Goal: Transaction & Acquisition: Purchase product/service

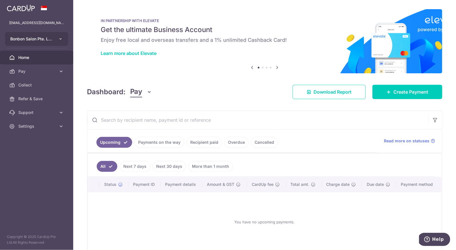
click at [60, 42] on button "Bonbon Salon Pte. Ltd." at bounding box center [36, 39] width 63 height 14
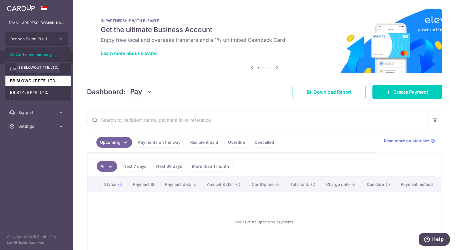
click at [50, 78] on link "BB BLOWOUT PTE. LTD." at bounding box center [37, 80] width 65 height 10
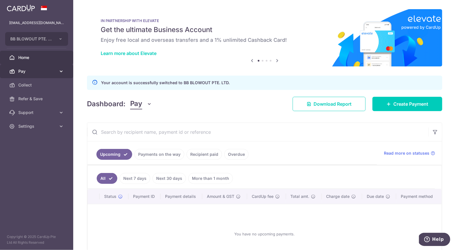
click at [39, 73] on span "Pay" at bounding box center [37, 71] width 38 height 6
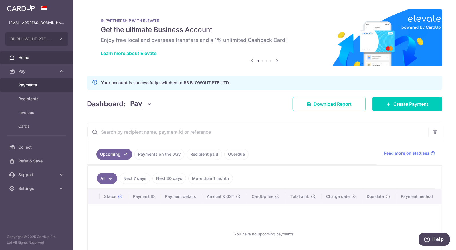
click at [37, 84] on span "Payments" at bounding box center [37, 85] width 38 height 6
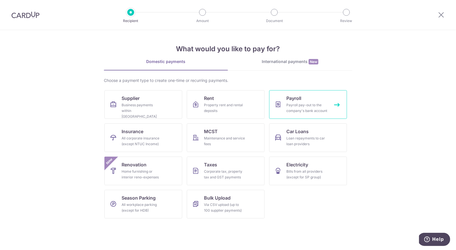
click at [307, 114] on link "Payroll Payroll pay-out to the company's bank account" at bounding box center [308, 104] width 78 height 29
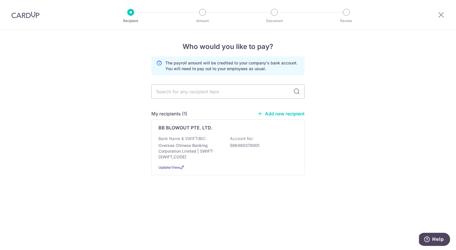
click at [219, 135] on div "BB BLOWOUT PTE. LTD. Bank Name & SWIFT/BIC: Oversea Chinese Banking Corporation…" at bounding box center [227, 147] width 153 height 56
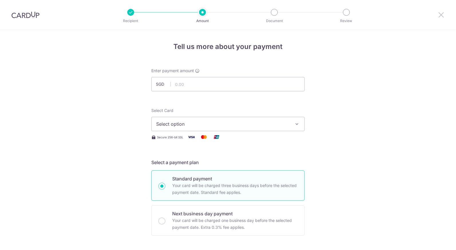
click at [440, 12] on icon at bounding box center [440, 14] width 7 height 7
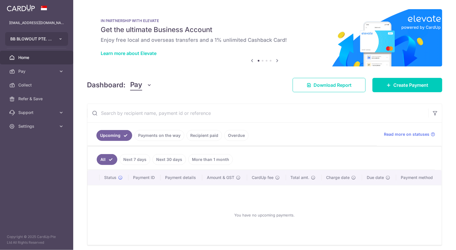
click at [62, 39] on icon "button" at bounding box center [60, 39] width 5 height 5
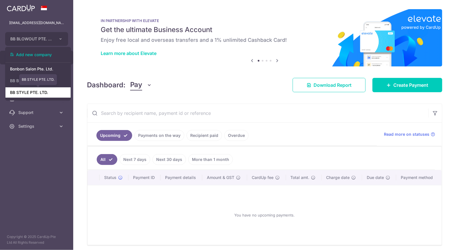
click at [51, 88] on link "BB STYLE PTE. LTD." at bounding box center [37, 92] width 65 height 10
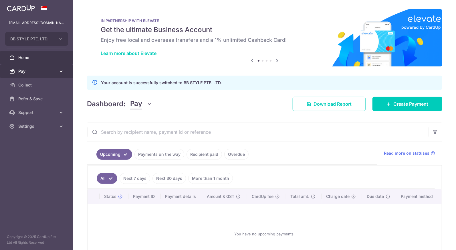
click at [51, 73] on span "Pay" at bounding box center [37, 71] width 38 height 6
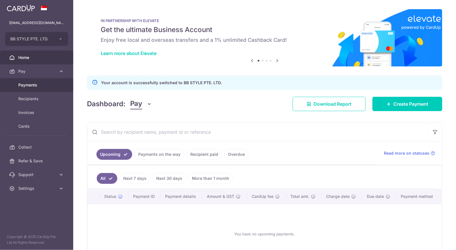
click at [49, 83] on span "Payments" at bounding box center [37, 85] width 38 height 6
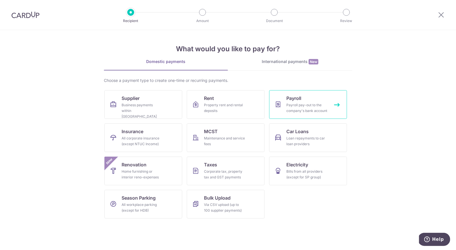
click at [316, 101] on link "Payroll Payroll pay-out to the company's bank account" at bounding box center [308, 104] width 78 height 29
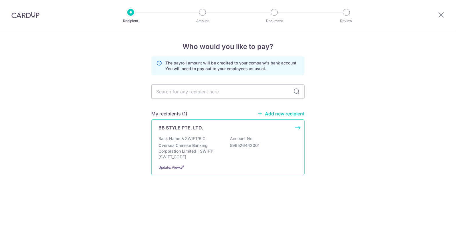
click at [278, 129] on div "BB STYLE PTE. LTD." at bounding box center [224, 127] width 132 height 7
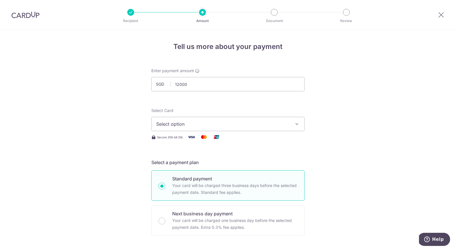
type input "12,000.00"
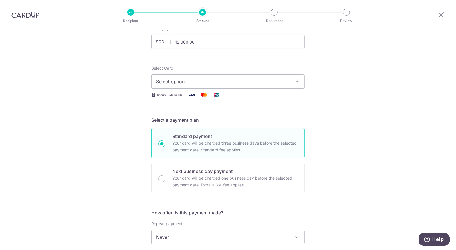
click at [202, 80] on span "Select option" at bounding box center [222, 81] width 133 height 7
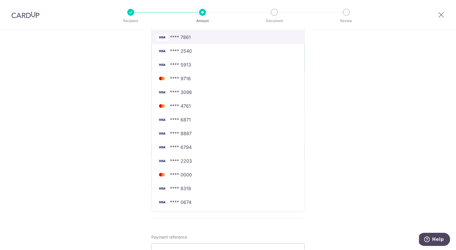
scroll to position [130, 0]
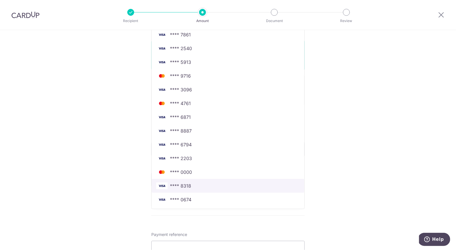
click at [194, 184] on span "**** 8318" at bounding box center [227, 185] width 143 height 7
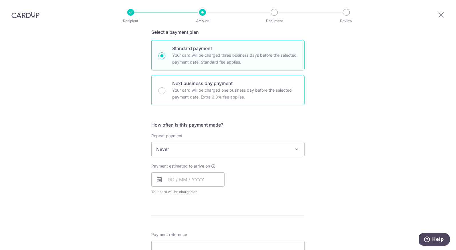
click at [161, 94] on div "Next business day payment Your card will be charged one business day before the…" at bounding box center [227, 90] width 153 height 30
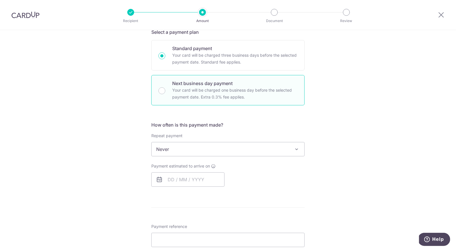
radio input "false"
radio input "true"
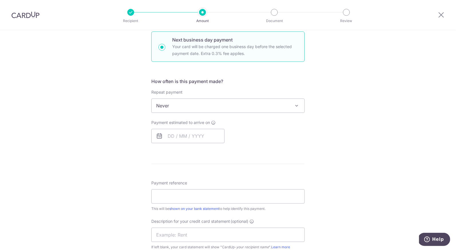
scroll to position [174, 0]
click at [164, 130] on input "text" at bounding box center [187, 135] width 73 height 14
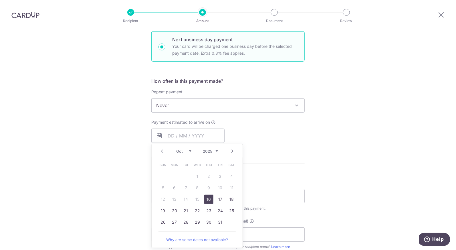
click at [204, 197] on link "16" at bounding box center [208, 198] width 9 height 9
type input "[DATE]"
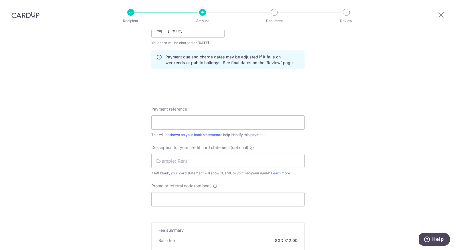
scroll to position [303, 0]
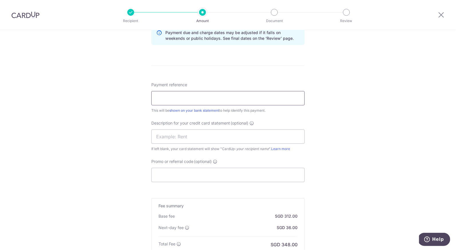
click at [181, 97] on input "Payment reference" at bounding box center [227, 98] width 153 height 14
type input "payroll"
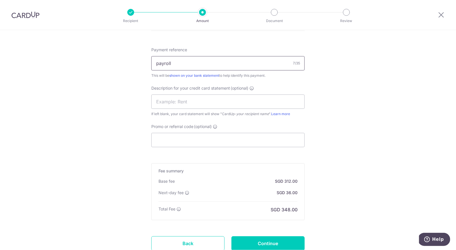
scroll to position [381, 0]
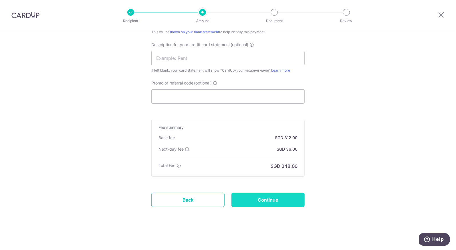
click at [284, 202] on input "Continue" at bounding box center [267, 199] width 73 height 14
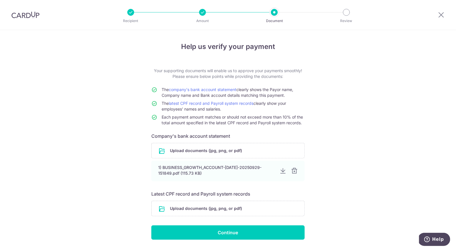
scroll to position [16, 0]
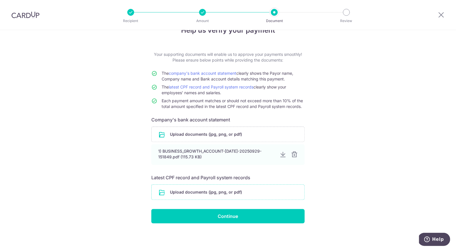
click at [219, 192] on input "file" at bounding box center [227, 191] width 153 height 15
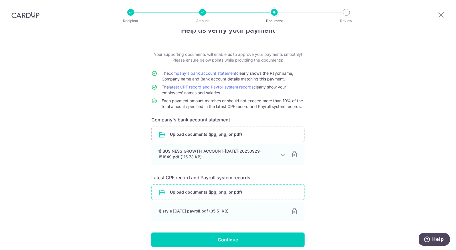
click at [202, 194] on input "file" at bounding box center [227, 191] width 153 height 15
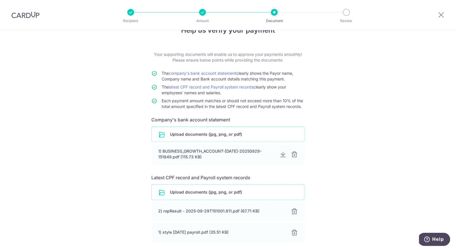
scroll to position [61, 0]
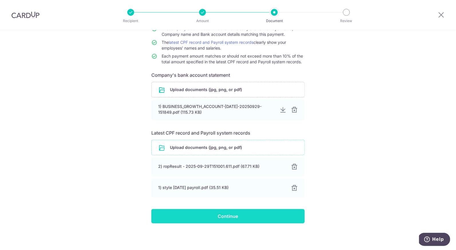
click at [206, 212] on input "Continue" at bounding box center [227, 216] width 153 height 14
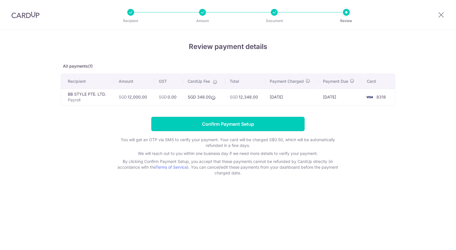
click at [258, 122] on input "Confirm Payment Setup" at bounding box center [227, 124] width 153 height 14
